Goal: Information Seeking & Learning: Learn about a topic

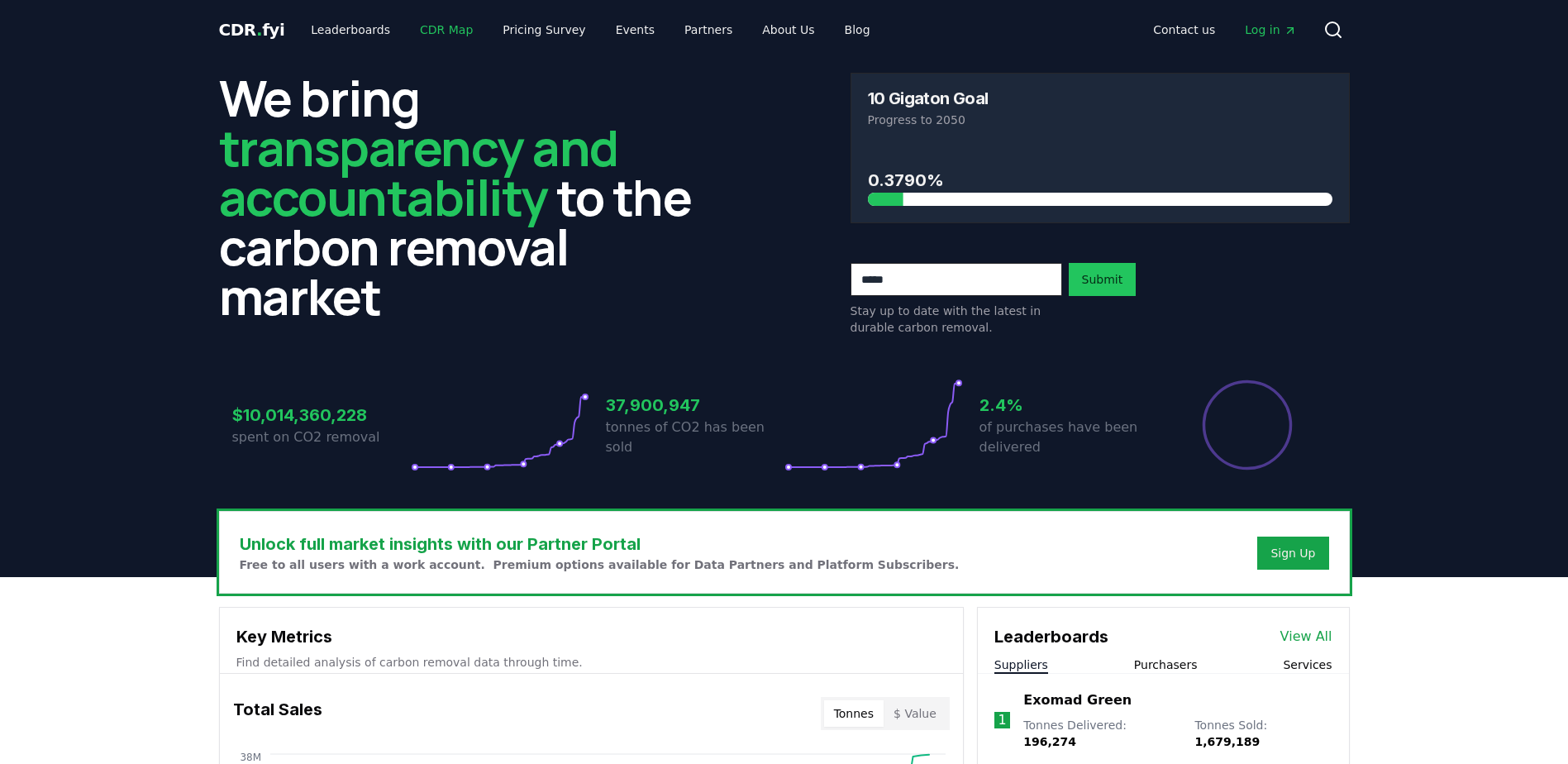
click at [425, 28] on link "CDR Map" at bounding box center [446, 30] width 79 height 30
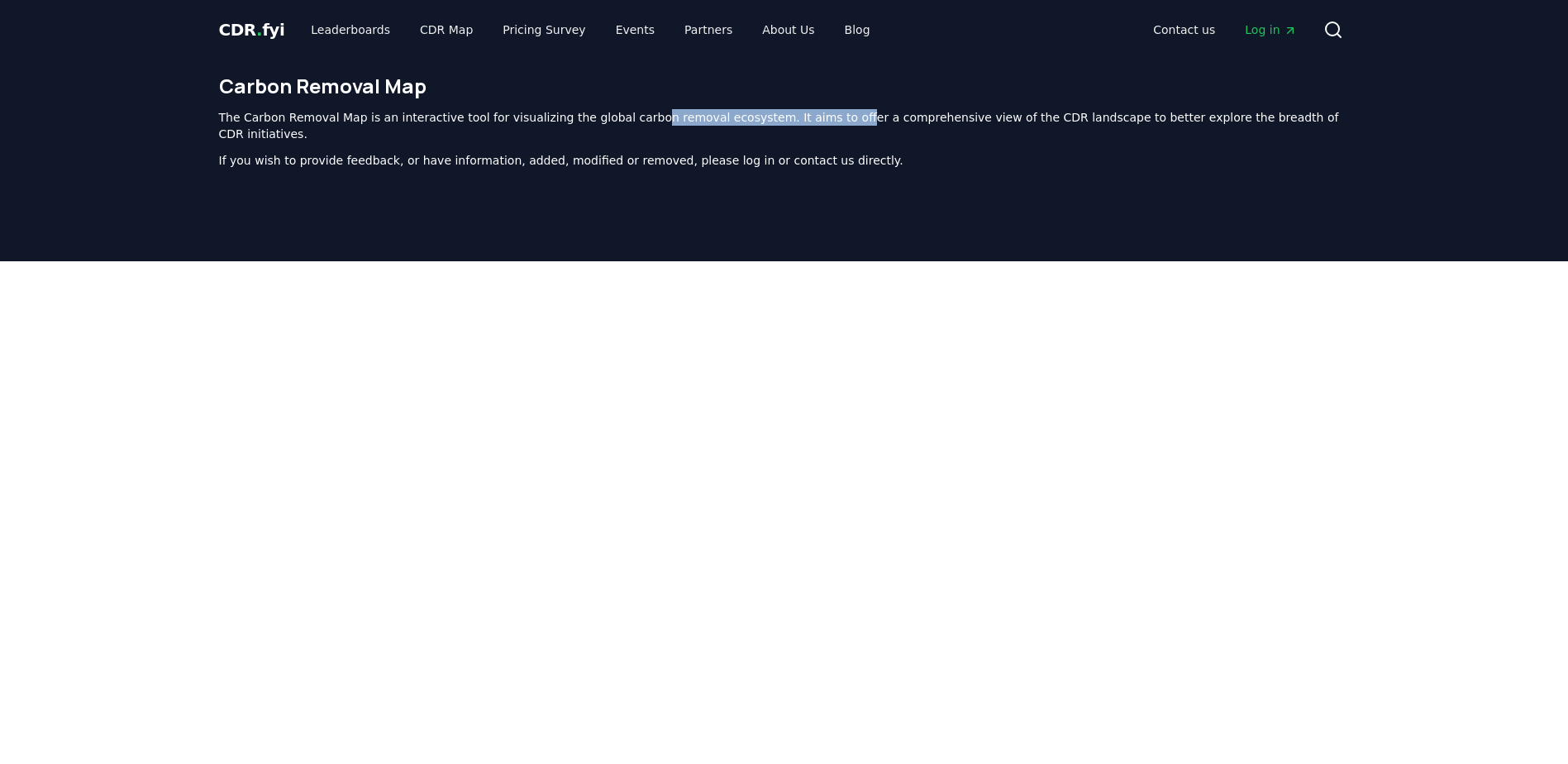
drag, startPoint x: 629, startPoint y: 119, endPoint x: 814, endPoint y: 121, distance: 185.0
click at [814, 121] on p "The Carbon Removal Map is an interactive tool for visualizing the global carbon…" at bounding box center [784, 126] width 1131 height 33
click at [814, 120] on p "The Carbon Removal Map is an interactive tool for visualizing the global carbon…" at bounding box center [784, 126] width 1131 height 33
click at [155, 365] on div at bounding box center [784, 643] width 1568 height 764
click at [506, 34] on link "Pricing Survey" at bounding box center [544, 30] width 109 height 30
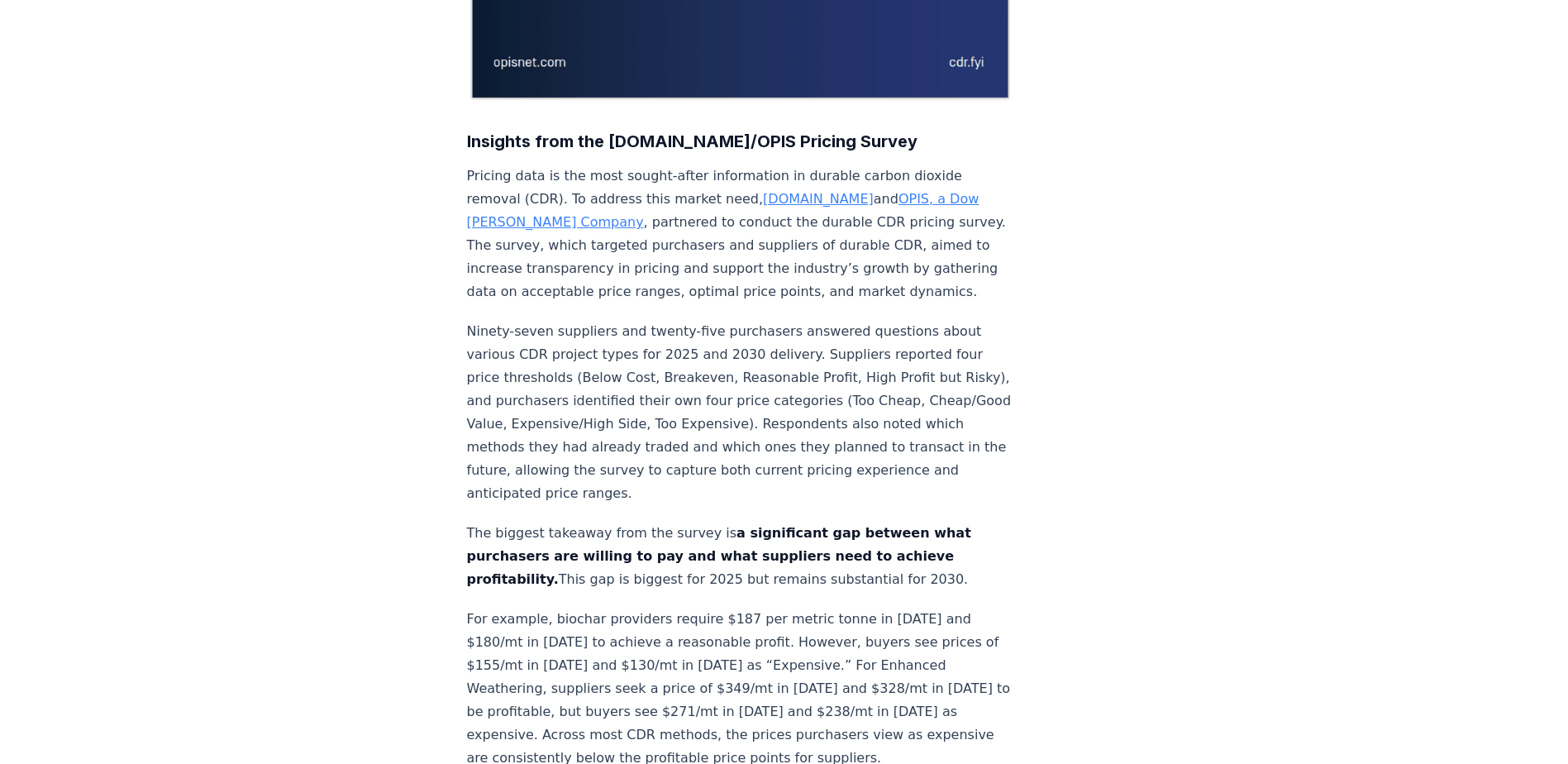
scroll to position [496, 0]
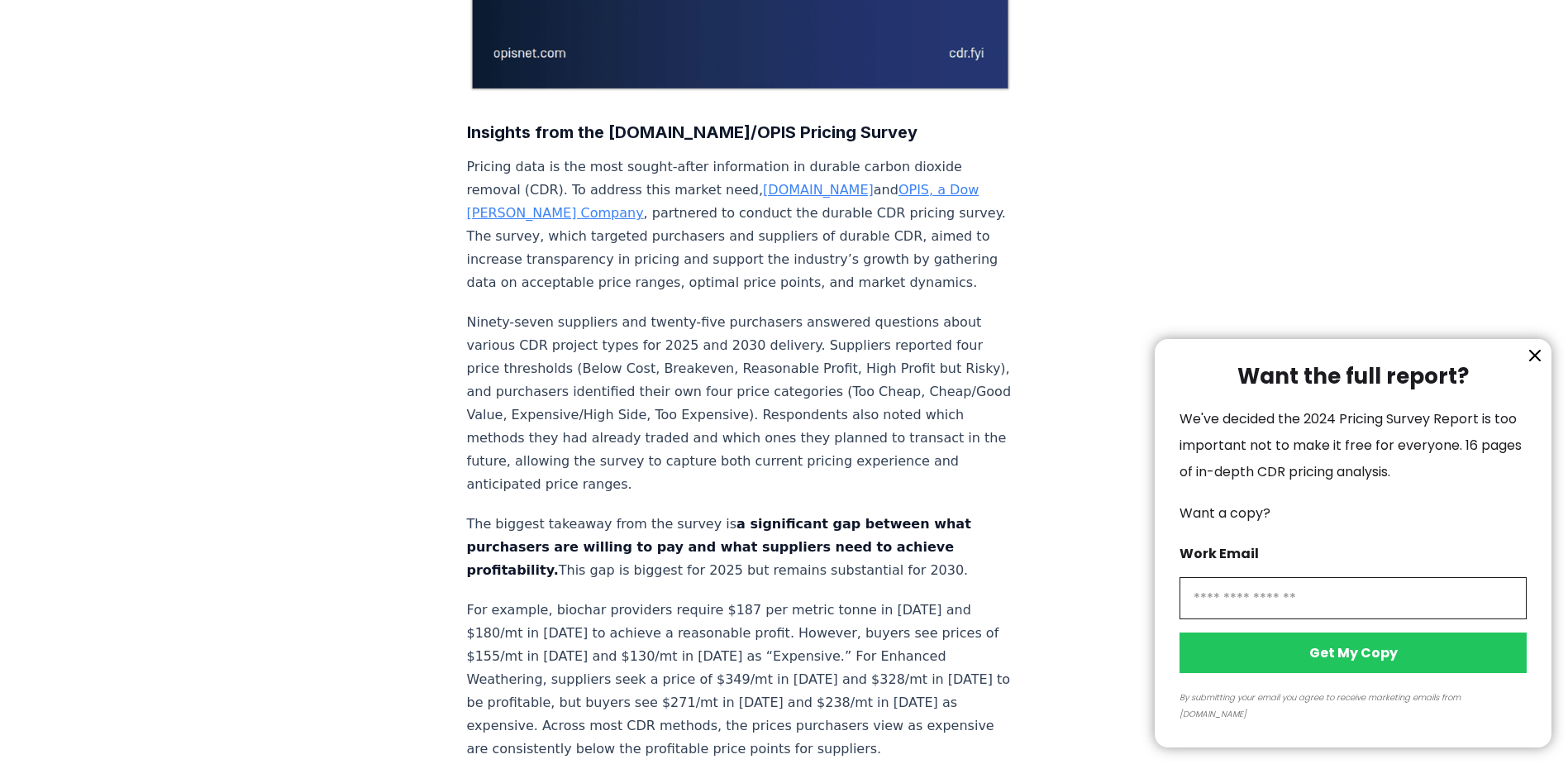
click at [1530, 366] on icon "information" at bounding box center [1535, 356] width 20 height 20
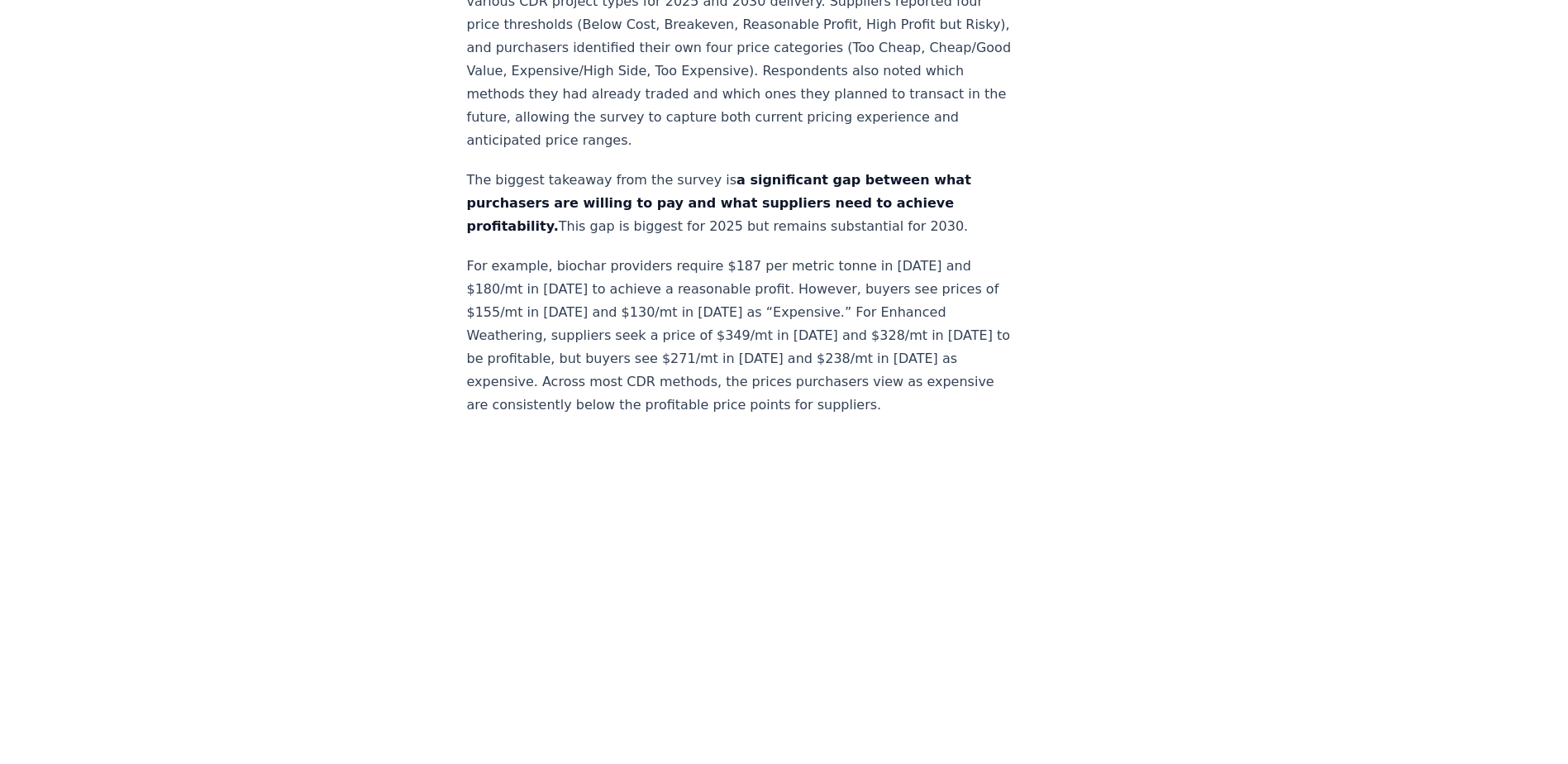
scroll to position [826, 0]
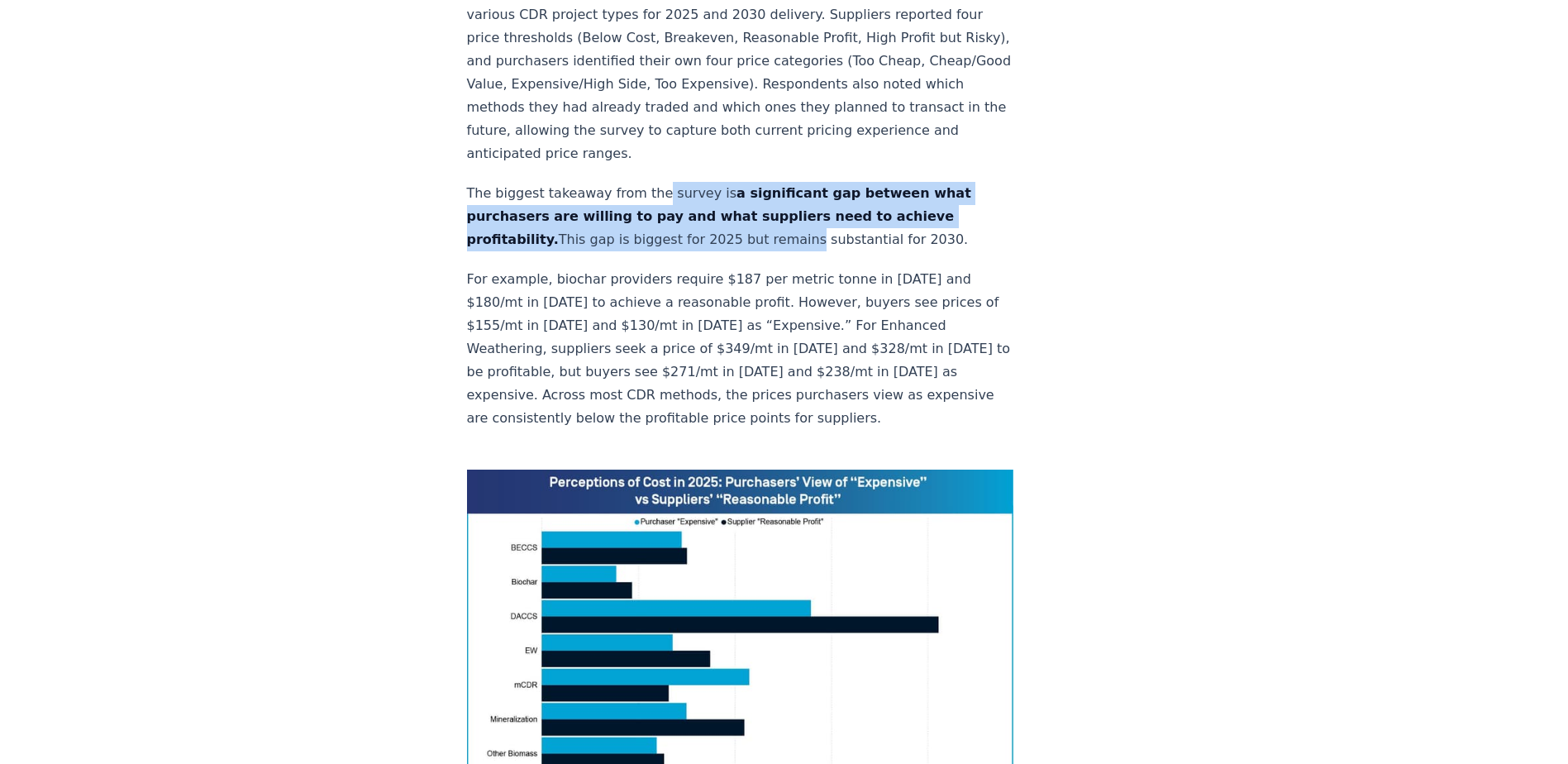
drag, startPoint x: 650, startPoint y: 142, endPoint x: 783, endPoint y: 181, distance: 138.6
click at [783, 182] on p "The biggest takeaway from the survey is a significant gap between what purchase…" at bounding box center [740, 216] width 547 height 69
drag, startPoint x: 784, startPoint y: 181, endPoint x: 481, endPoint y: 152, distance: 304.4
click at [481, 182] on p "The biggest takeaway from the survey is a significant gap between what purchase…" at bounding box center [740, 216] width 547 height 69
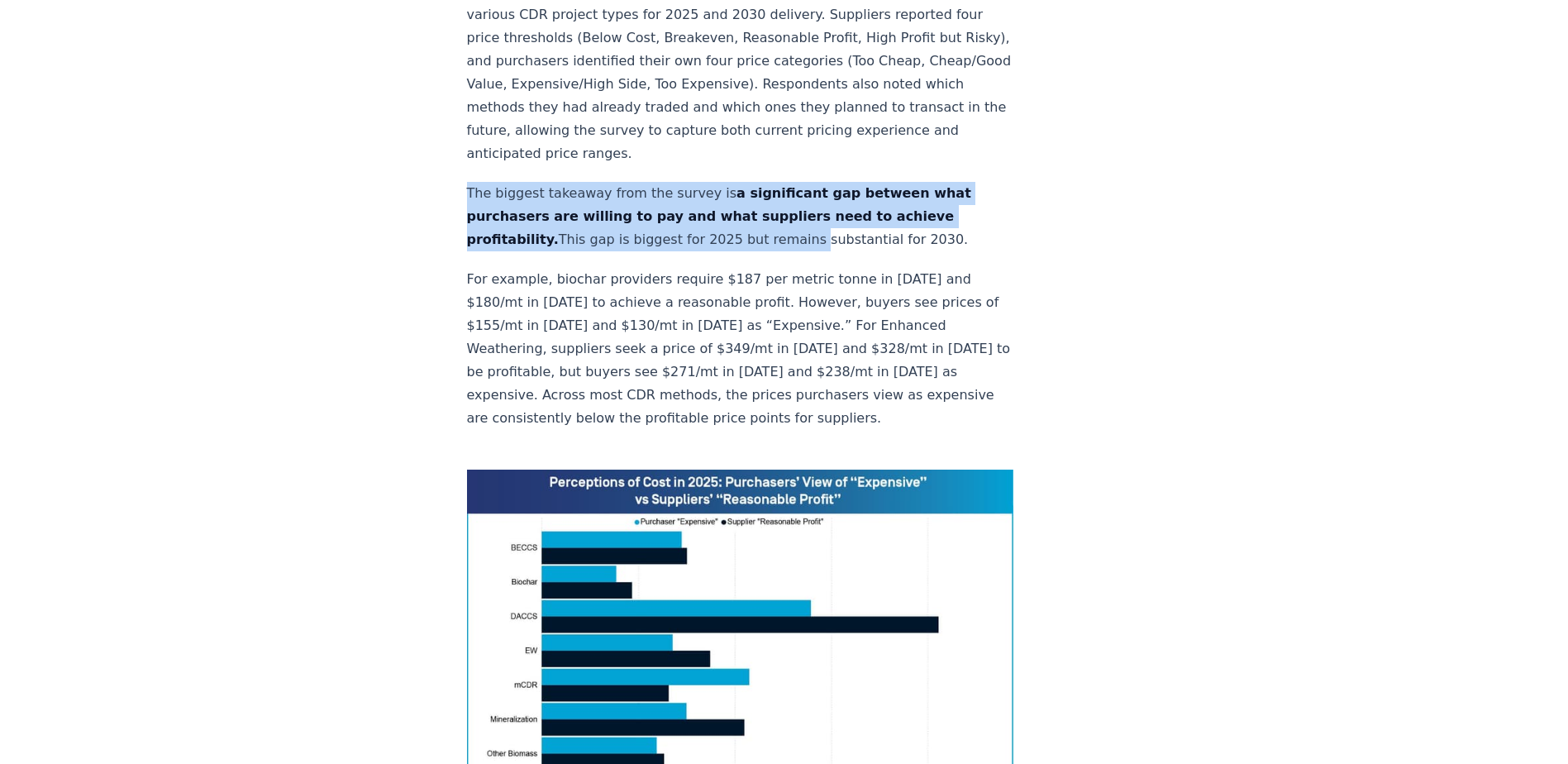
drag, startPoint x: 481, startPoint y: 152, endPoint x: 490, endPoint y: 153, distance: 9.1
click at [486, 182] on p "The biggest takeaway from the survey is a significant gap between what purchase…" at bounding box center [740, 216] width 547 height 69
drag, startPoint x: 487, startPoint y: 127, endPoint x: 737, endPoint y: 184, distance: 256.4
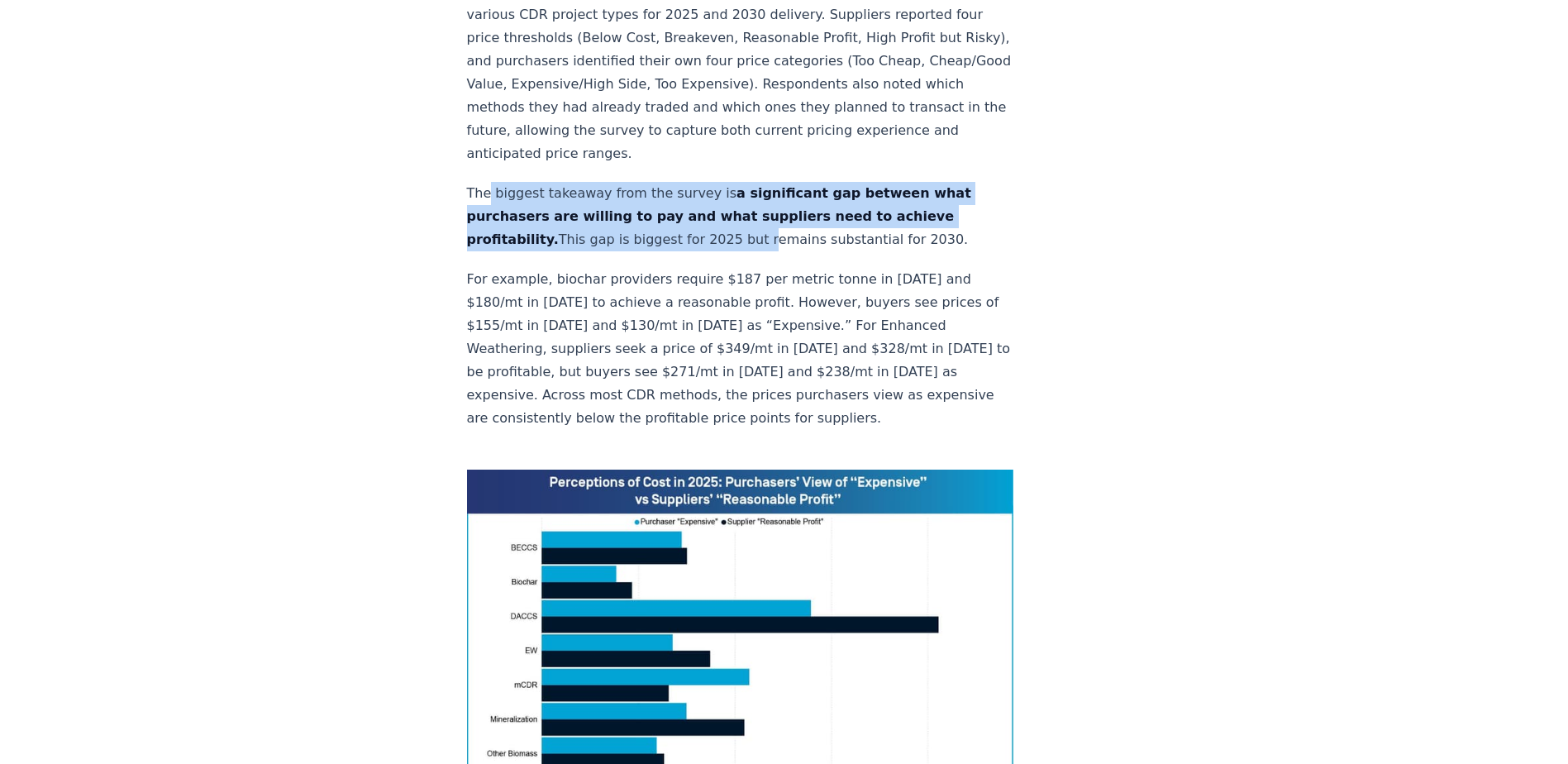
click at [737, 185] on p "The biggest takeaway from the survey is a significant gap between what purchase…" at bounding box center [740, 216] width 547 height 69
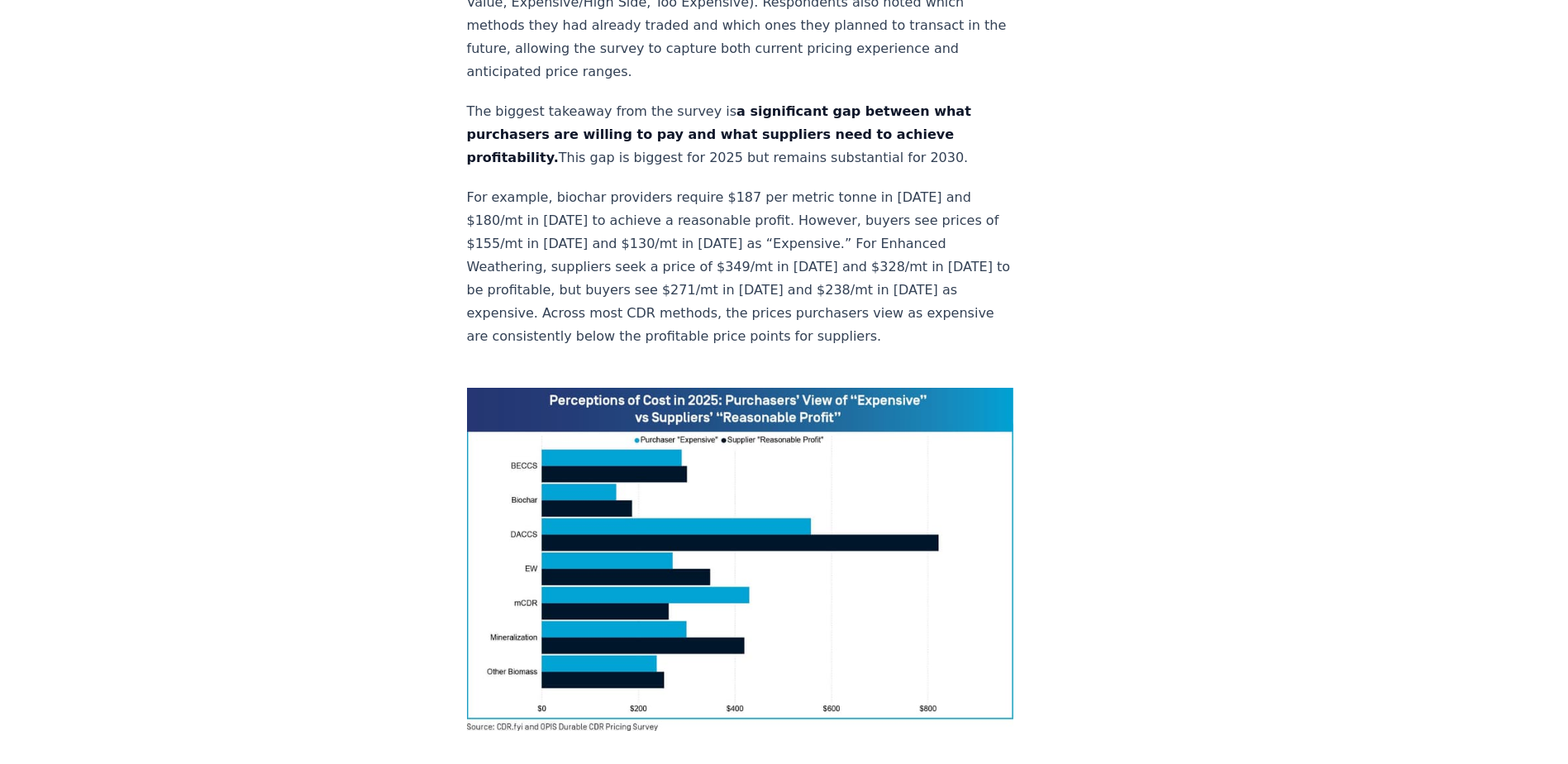
scroll to position [1075, 0]
